Goal: Task Accomplishment & Management: Use online tool/utility

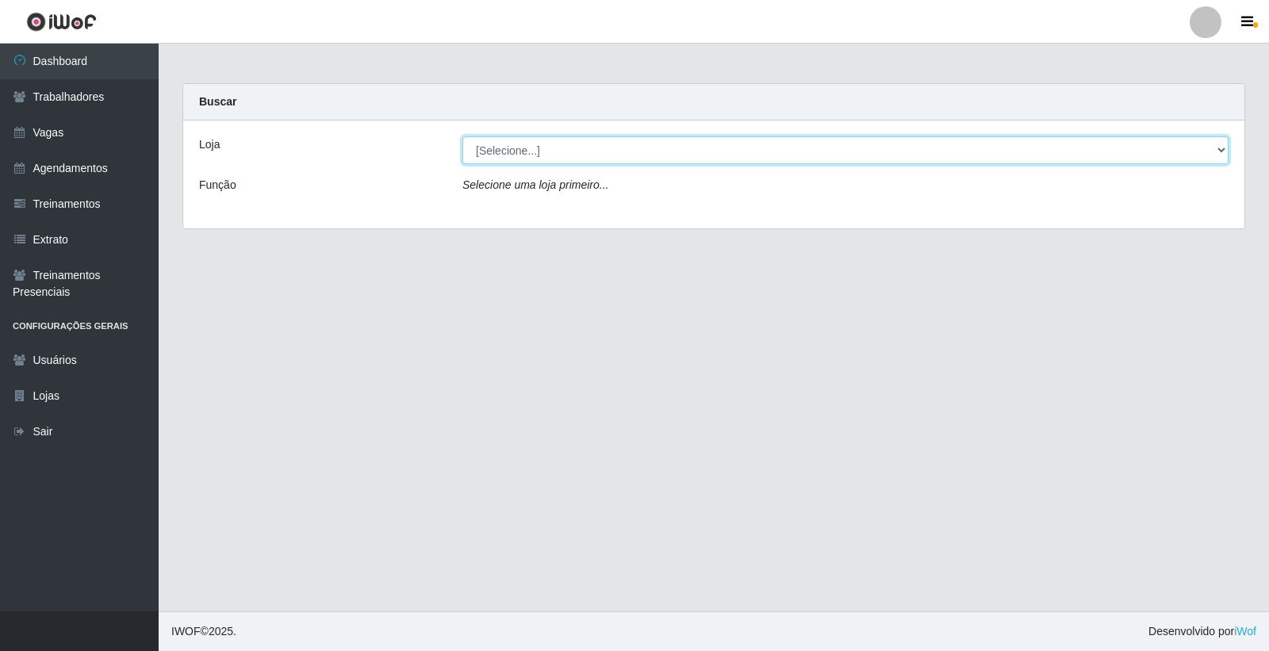
click at [508, 156] on select "[Selecione...] Leite Clan - [GEOGRAPHIC_DATA]" at bounding box center [845, 150] width 766 height 28
select select "452"
click at [462, 136] on select "[Selecione...] Leite Clan - [GEOGRAPHIC_DATA]" at bounding box center [845, 150] width 766 height 28
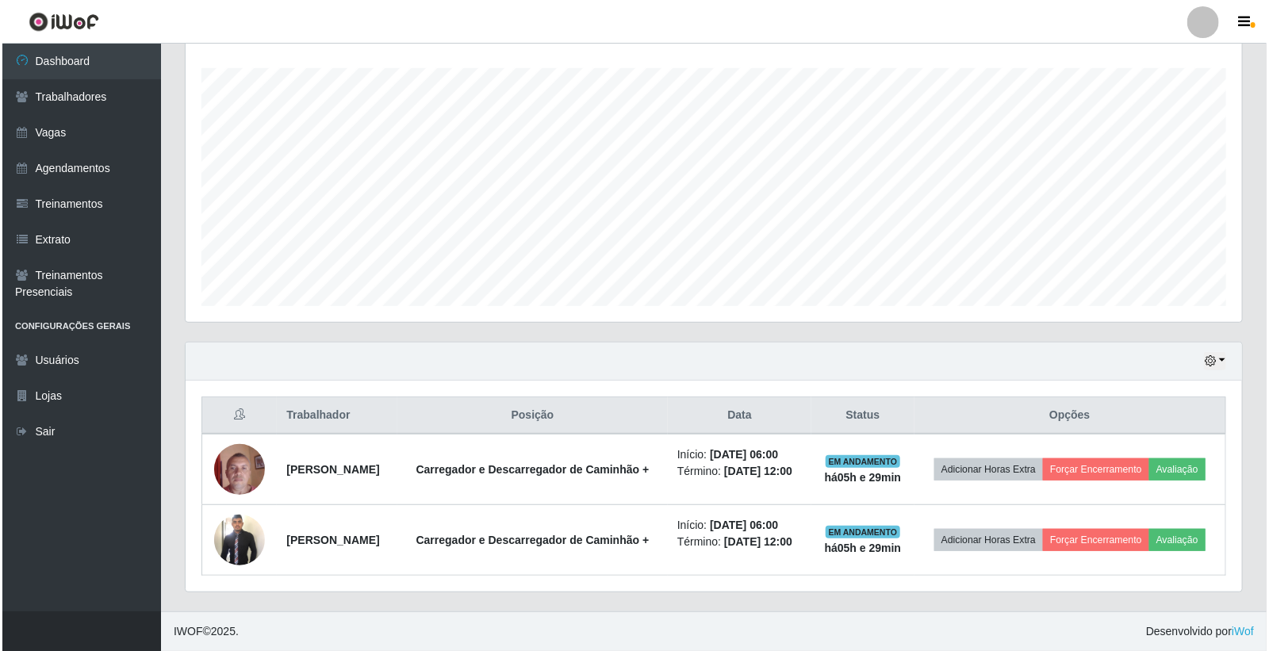
scroll to position [264, 0]
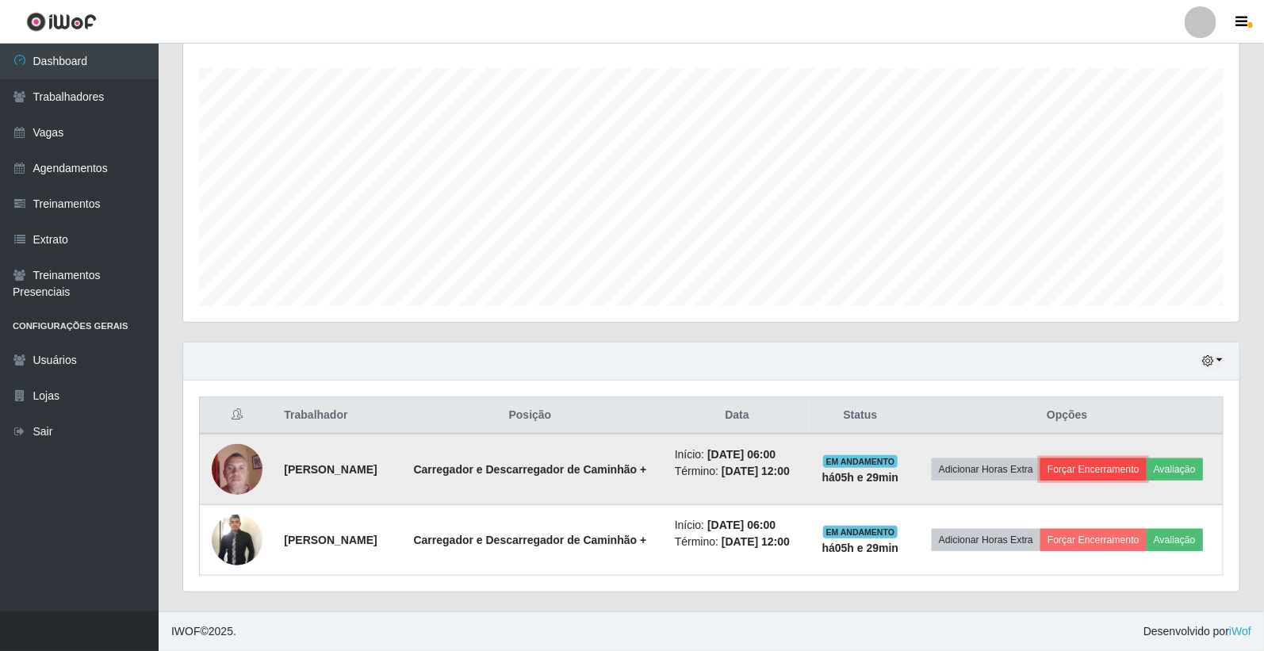
click at [1107, 463] on button "Forçar Encerramento" at bounding box center [1093, 469] width 106 height 22
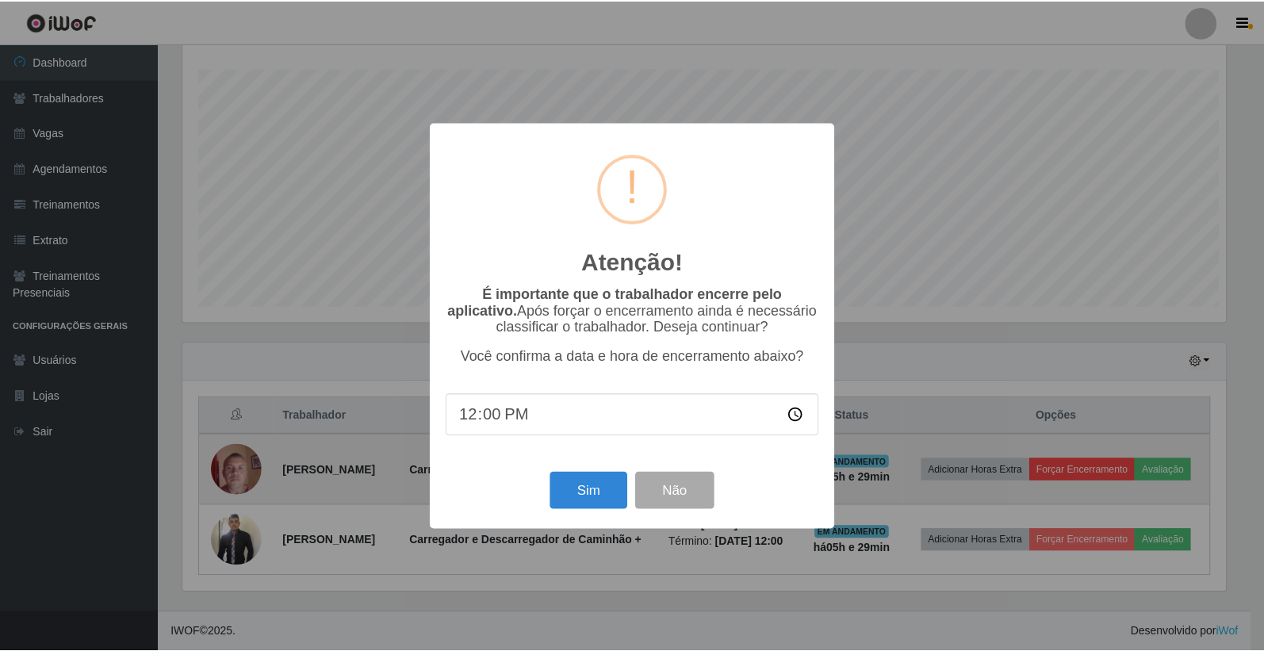
scroll to position [328, 1047]
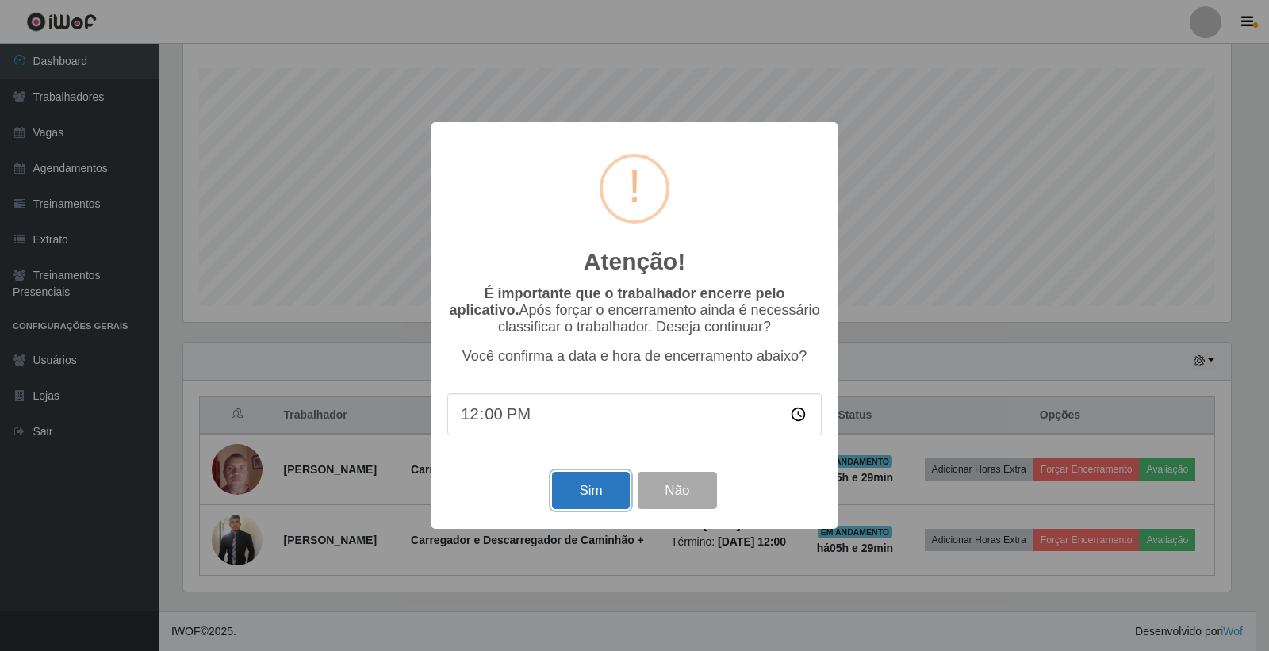
click at [606, 497] on button "Sim" at bounding box center [590, 490] width 77 height 37
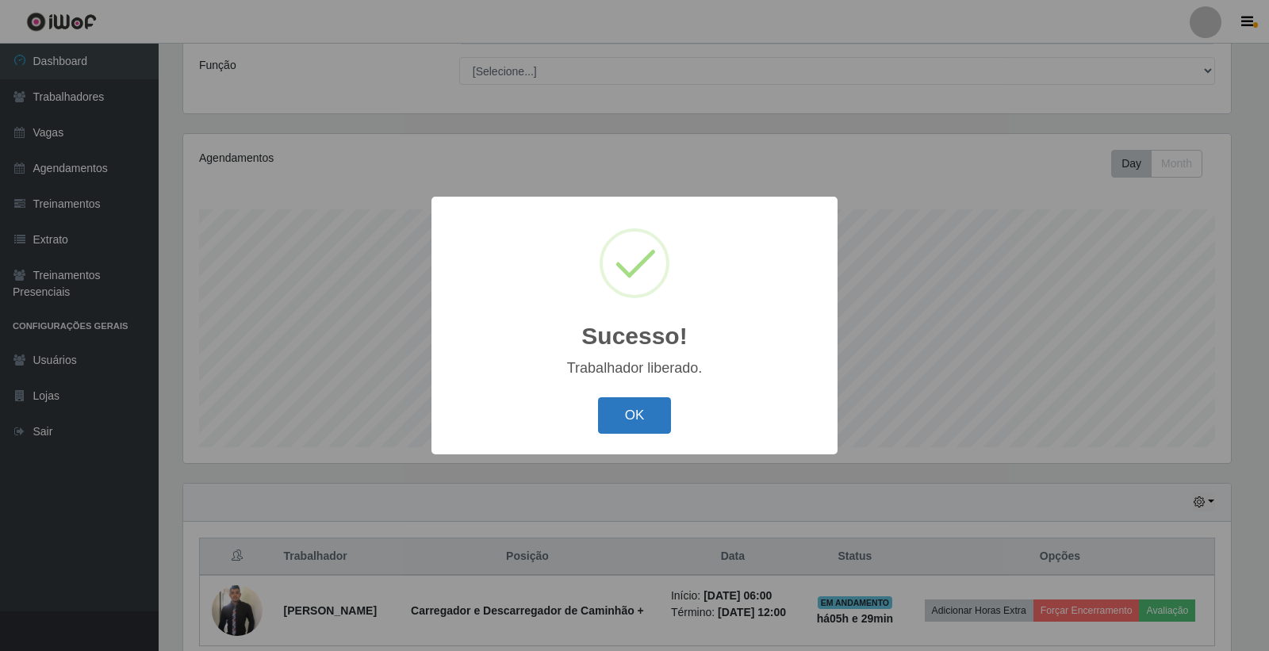
click at [629, 419] on button "OK" at bounding box center [635, 415] width 74 height 37
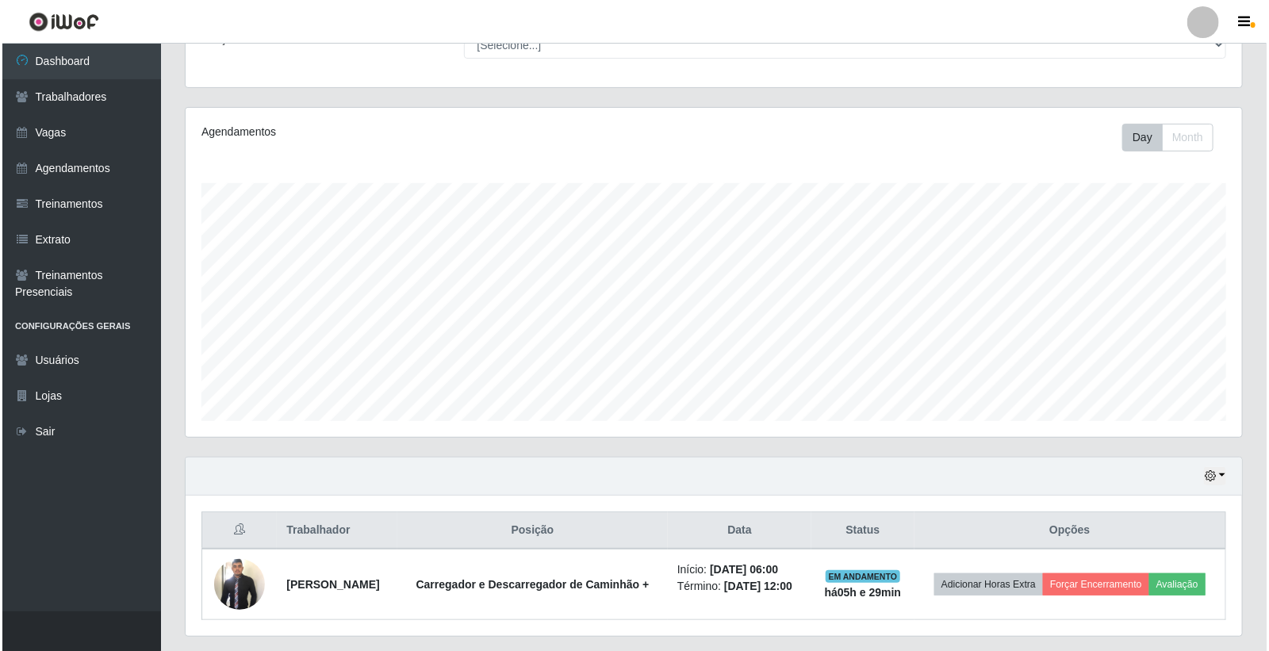
scroll to position [190, 0]
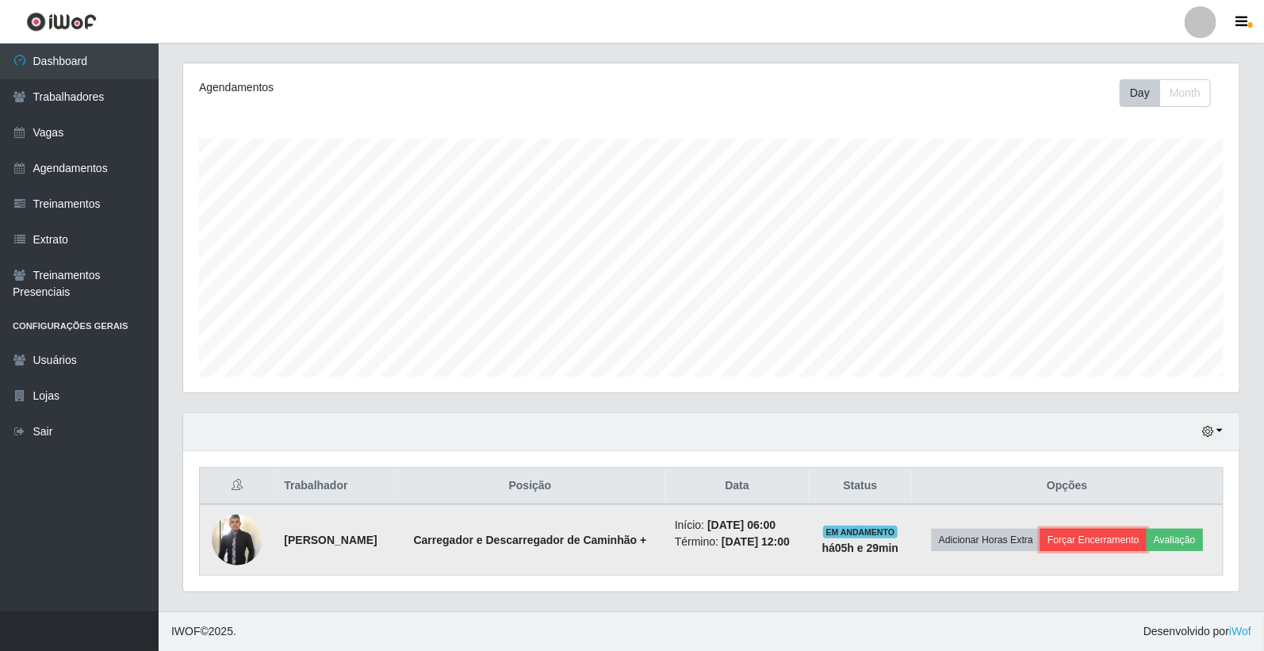
click at [1118, 540] on button "Forçar Encerramento" at bounding box center [1093, 540] width 106 height 22
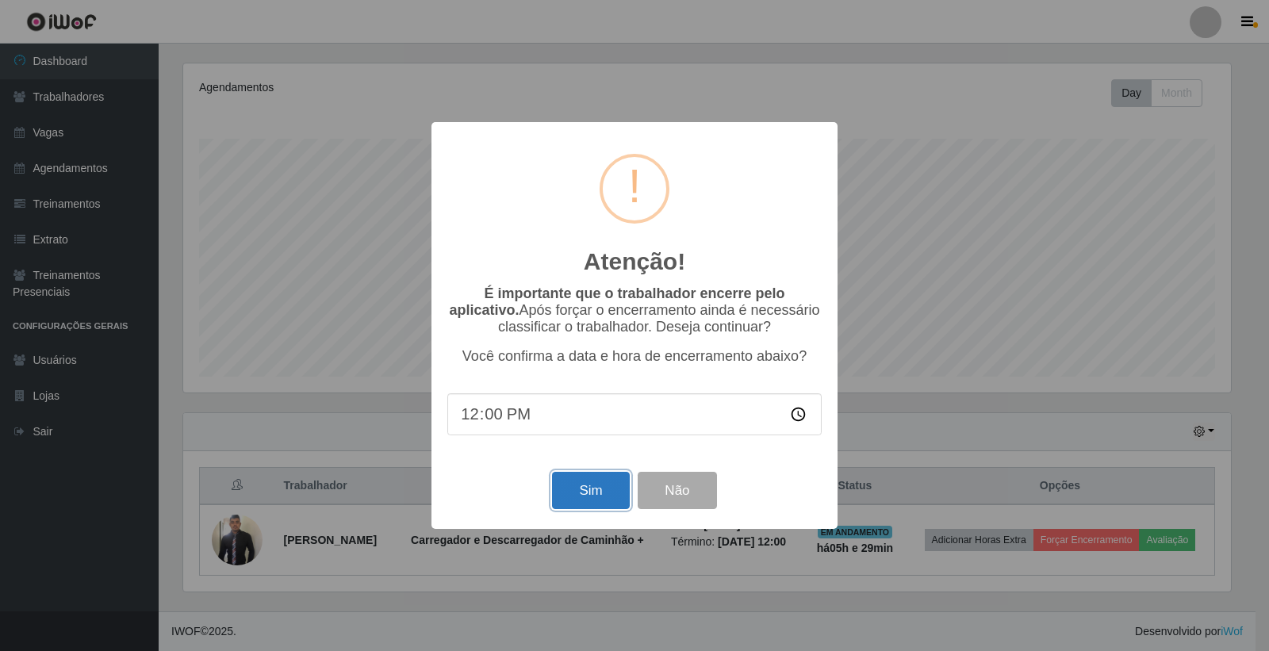
click at [614, 505] on button "Sim" at bounding box center [590, 490] width 77 height 37
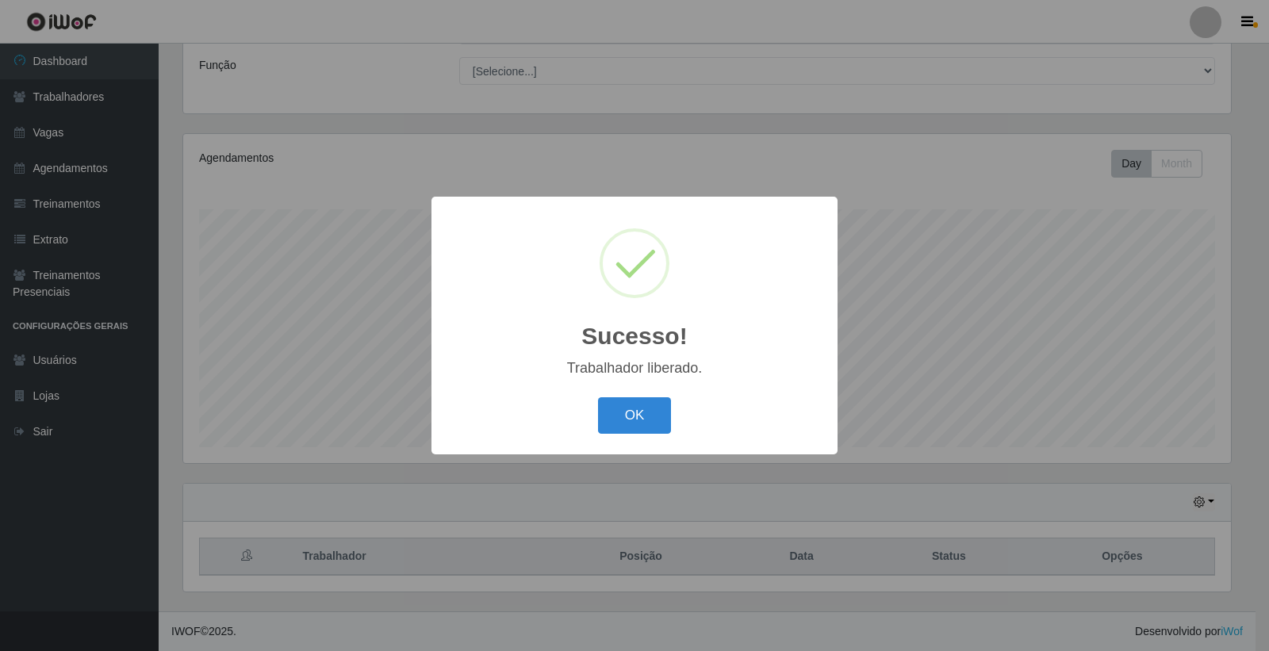
click at [598, 397] on button "OK" at bounding box center [635, 415] width 74 height 37
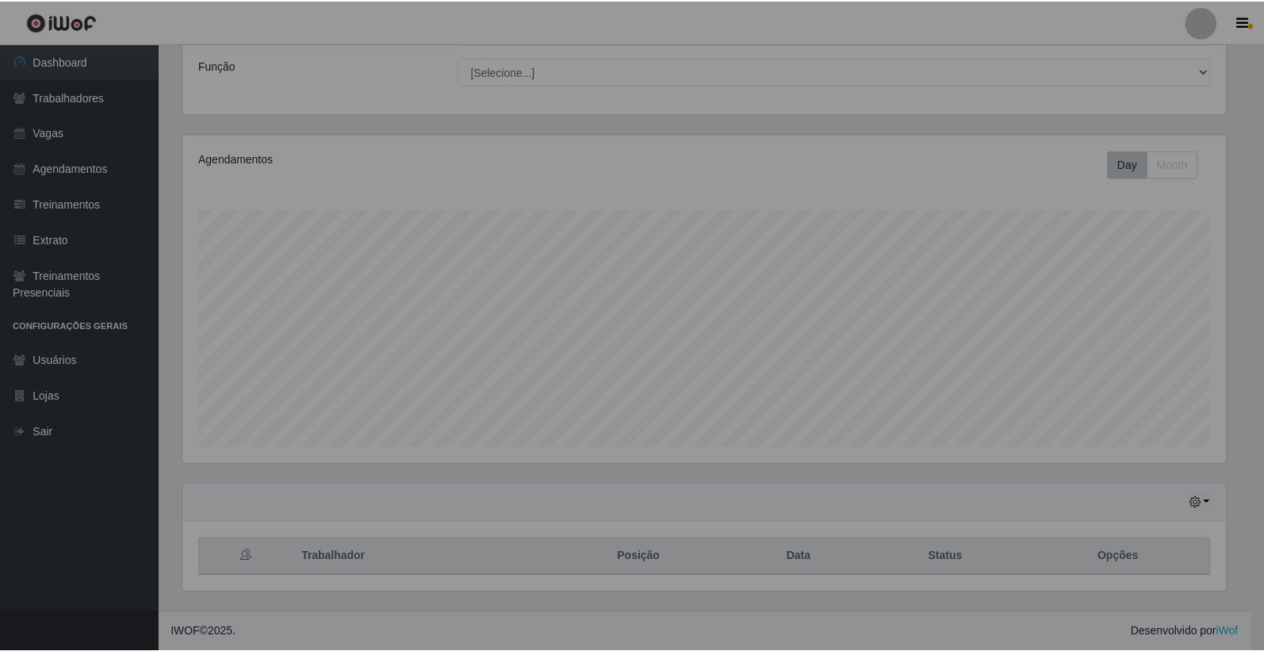
scroll to position [328, 1056]
